Goal: Use online tool/utility: Use online tool/utility

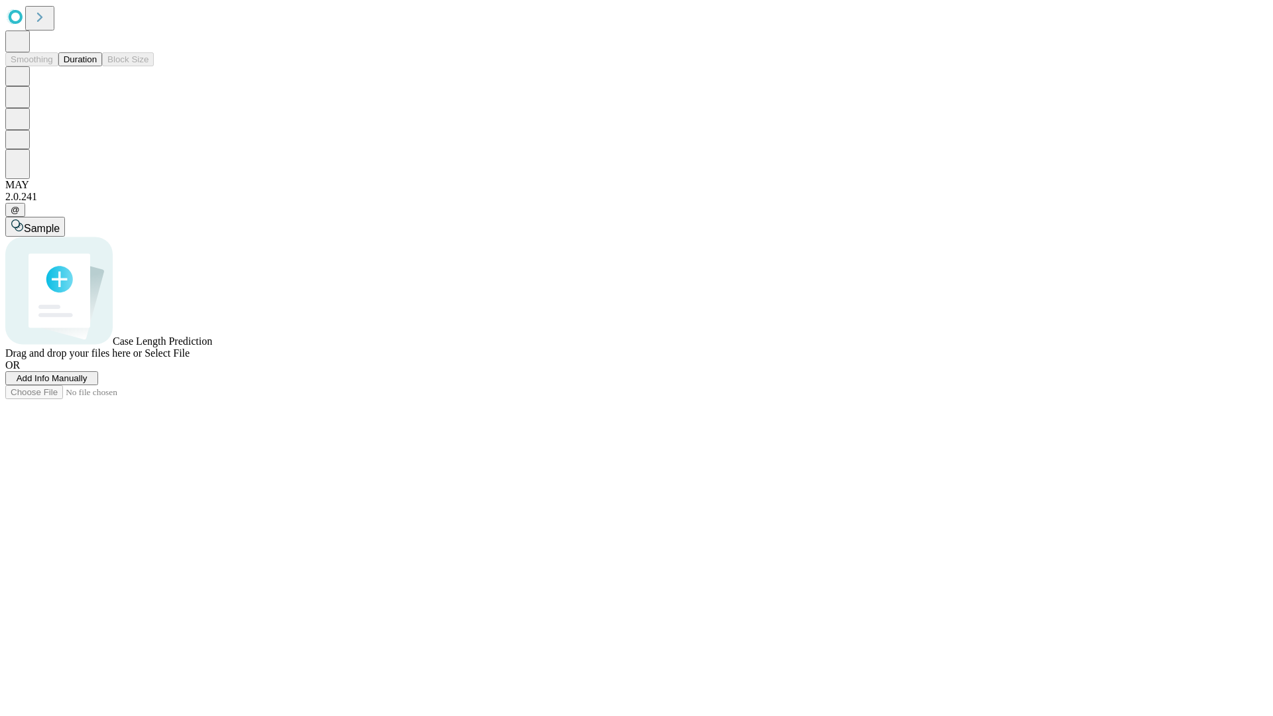
click at [190, 359] on span "Select File" at bounding box center [167, 352] width 45 height 11
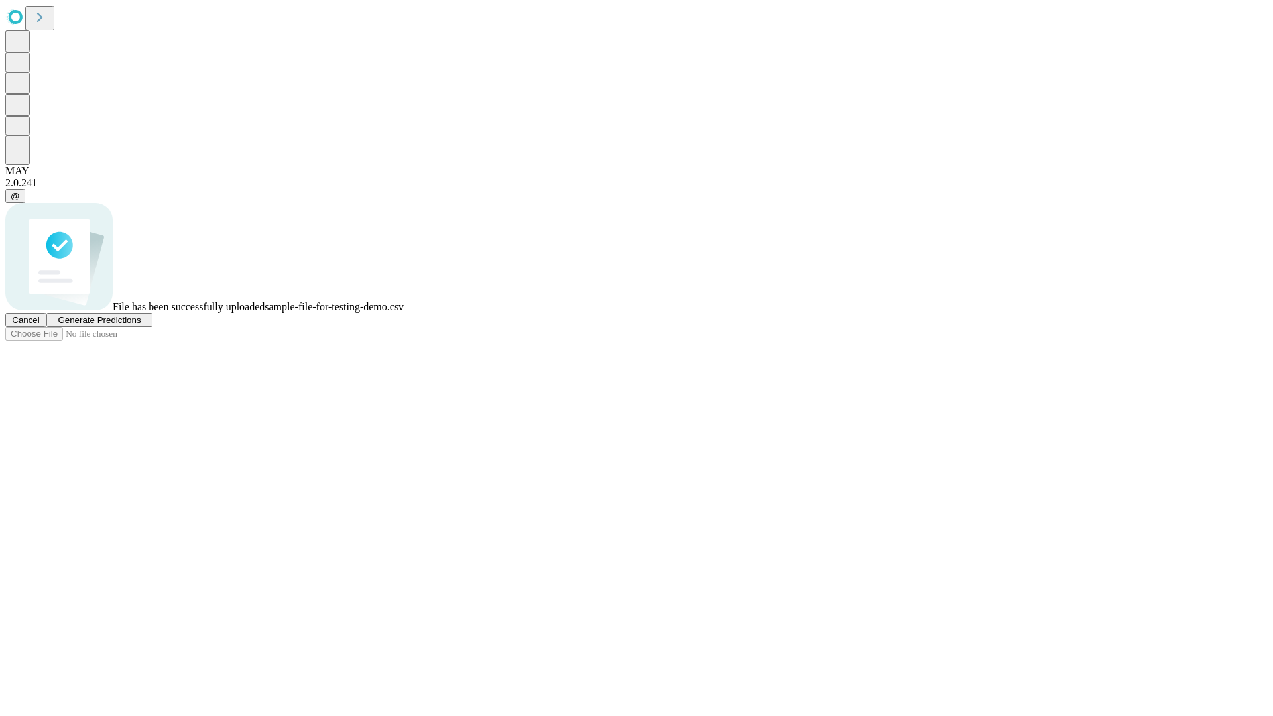
click at [141, 325] on span "Generate Predictions" at bounding box center [99, 320] width 83 height 10
